Goal: Information Seeking & Learning: Find specific fact

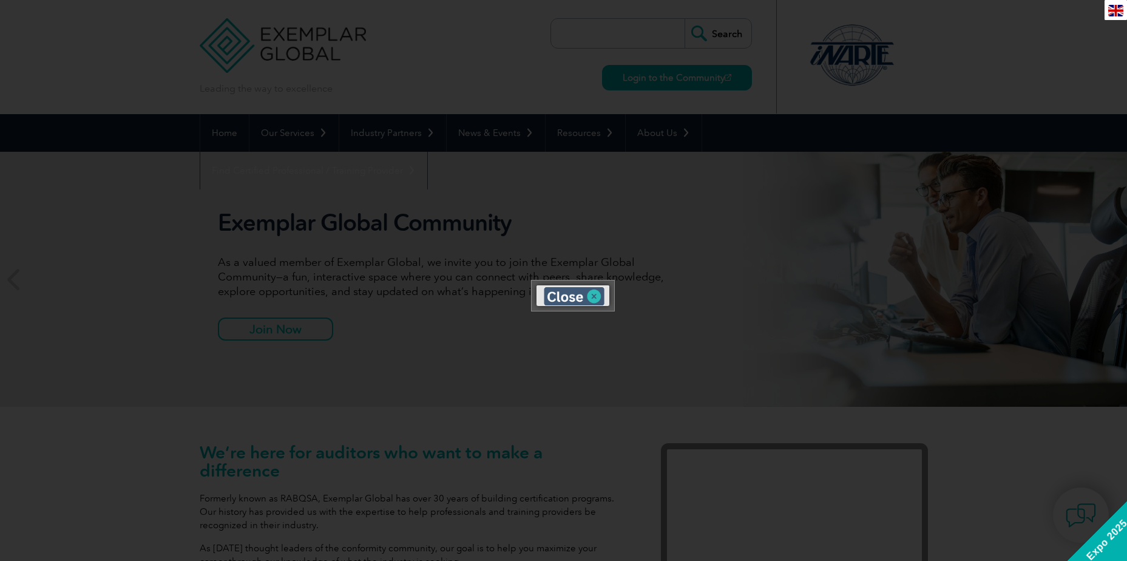
click at [592, 292] on img at bounding box center [574, 296] width 61 height 18
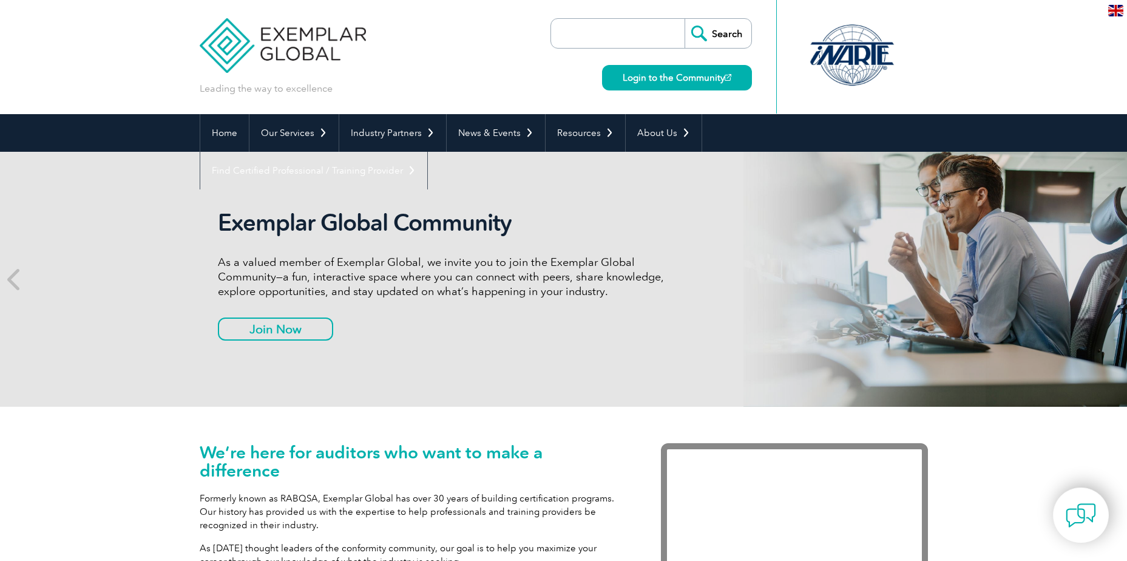
click at [577, 37] on input "search" at bounding box center [620, 33] width 127 height 29
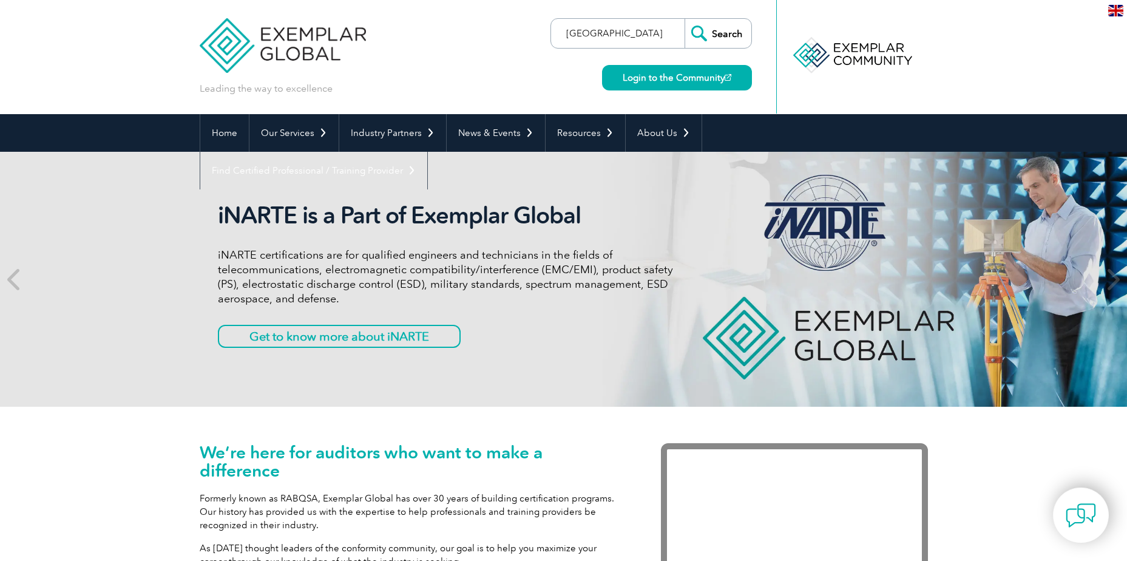
type input "[GEOGRAPHIC_DATA]"
click at [685, 19] on input "Search" at bounding box center [718, 33] width 67 height 29
